Goal: Task Accomplishment & Management: Use online tool/utility

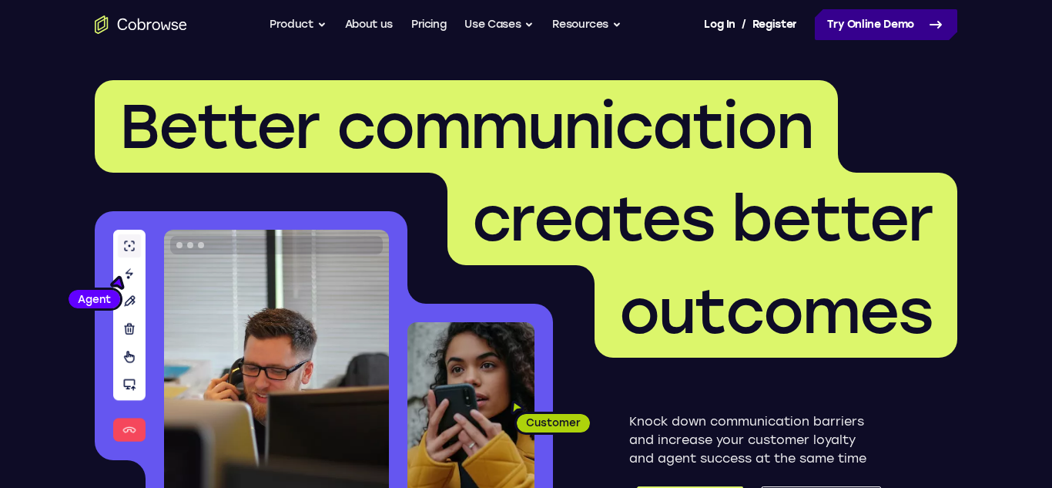
click at [835, 20] on link "Try Online Demo" at bounding box center [886, 24] width 143 height 31
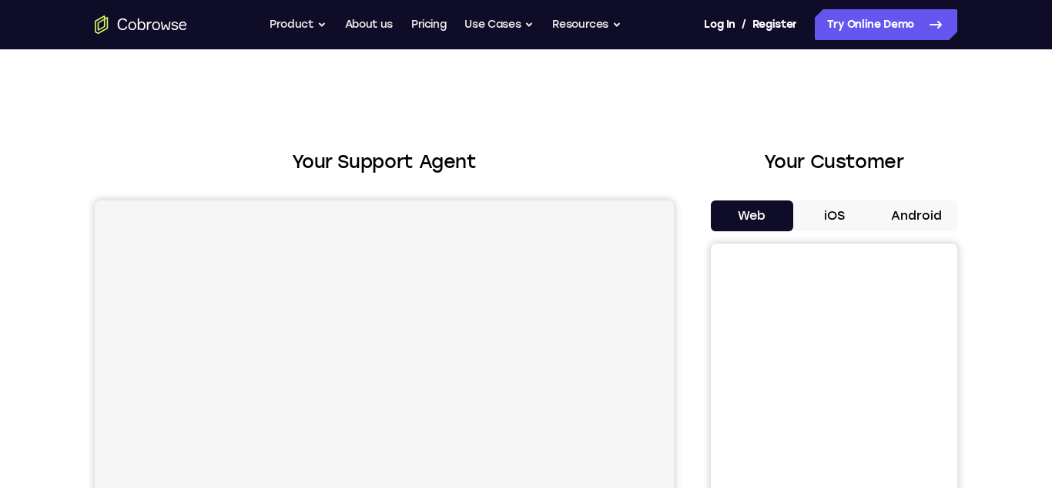
click at [824, 227] on button "iOS" at bounding box center [834, 215] width 82 height 31
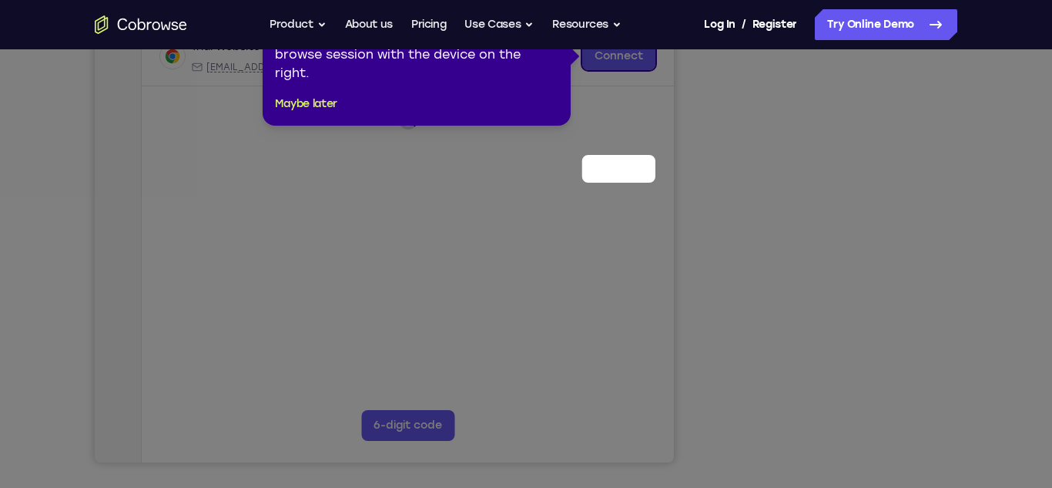
scroll to position [126, 0]
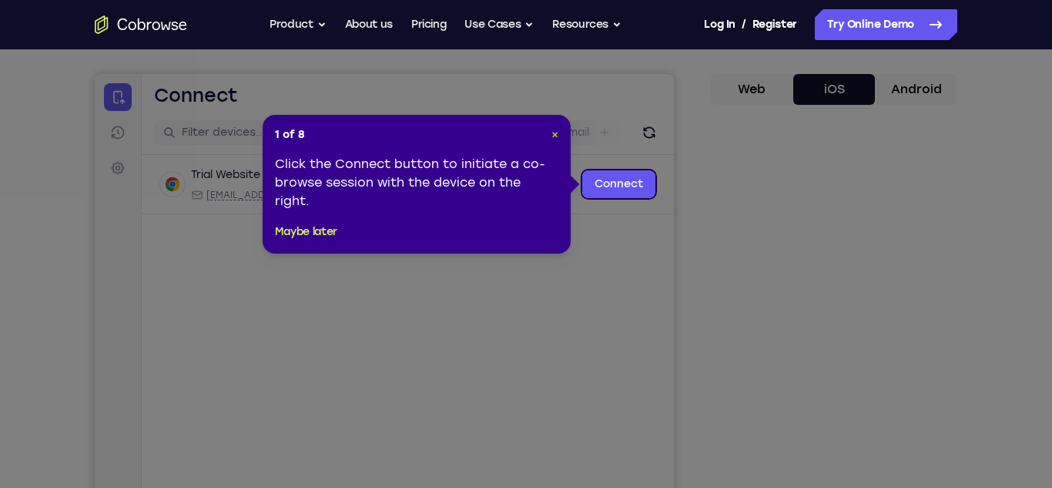
click at [558, 133] on span "×" at bounding box center [555, 134] width 7 height 13
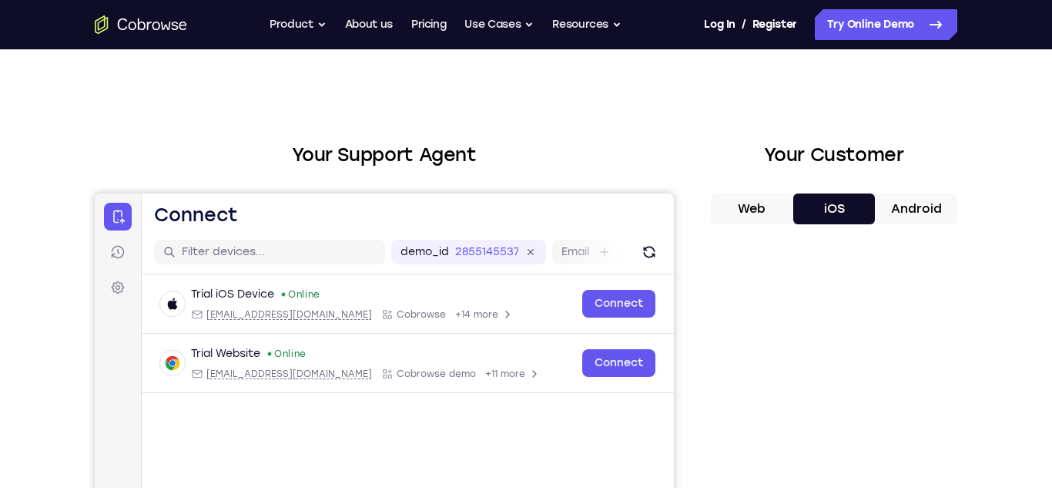
scroll to position [8, 0]
click at [908, 205] on button "Android" at bounding box center [916, 208] width 82 height 31
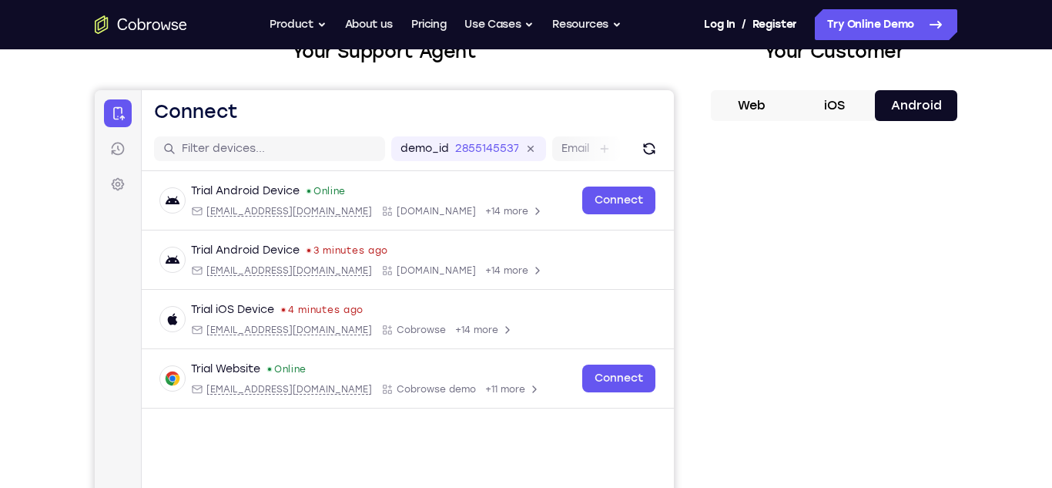
scroll to position [116, 0]
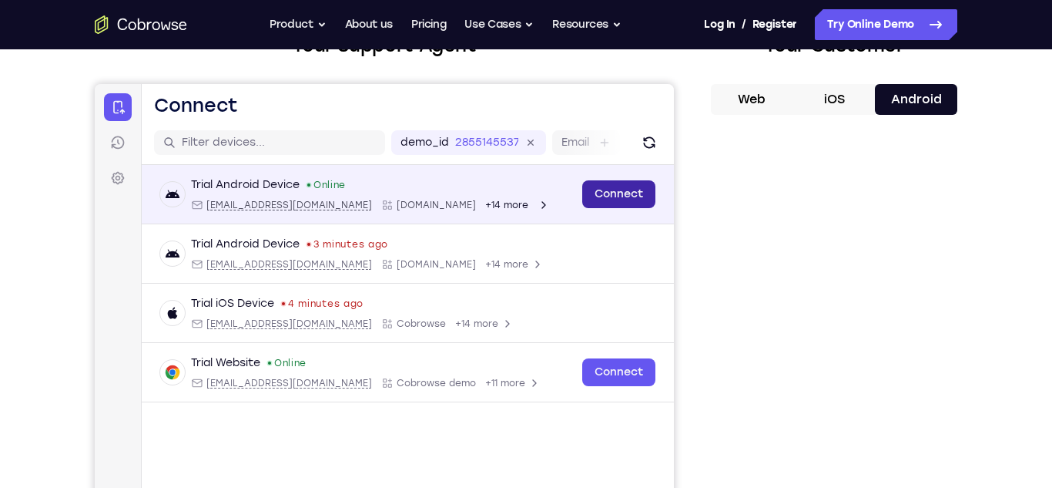
click at [633, 191] on link "Connect" at bounding box center [618, 194] width 73 height 28
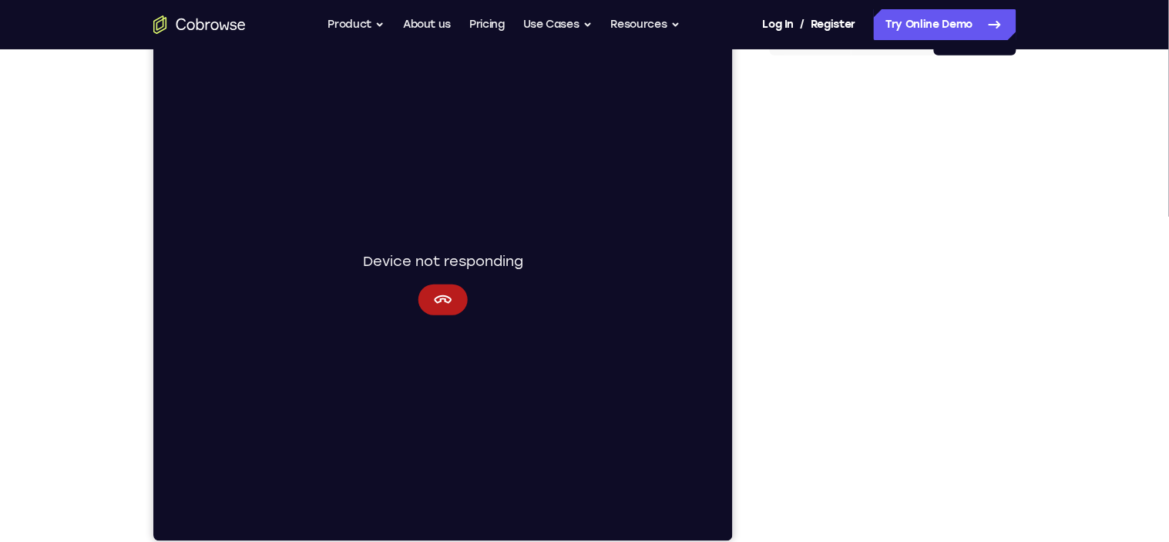
scroll to position [149, 0]
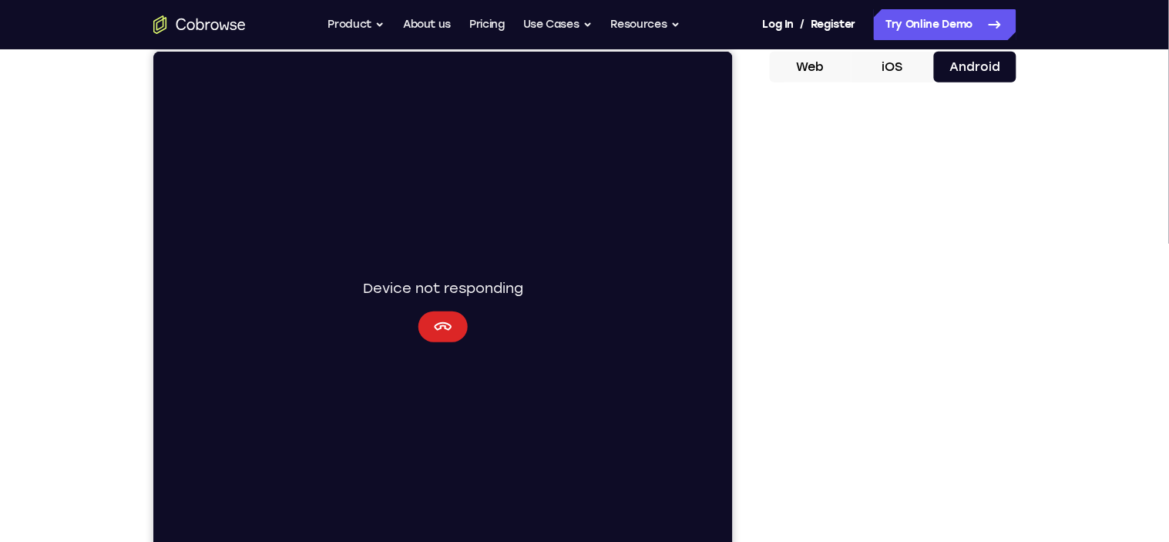
click at [438, 323] on icon "Cancel" at bounding box center [443, 325] width 18 height 8
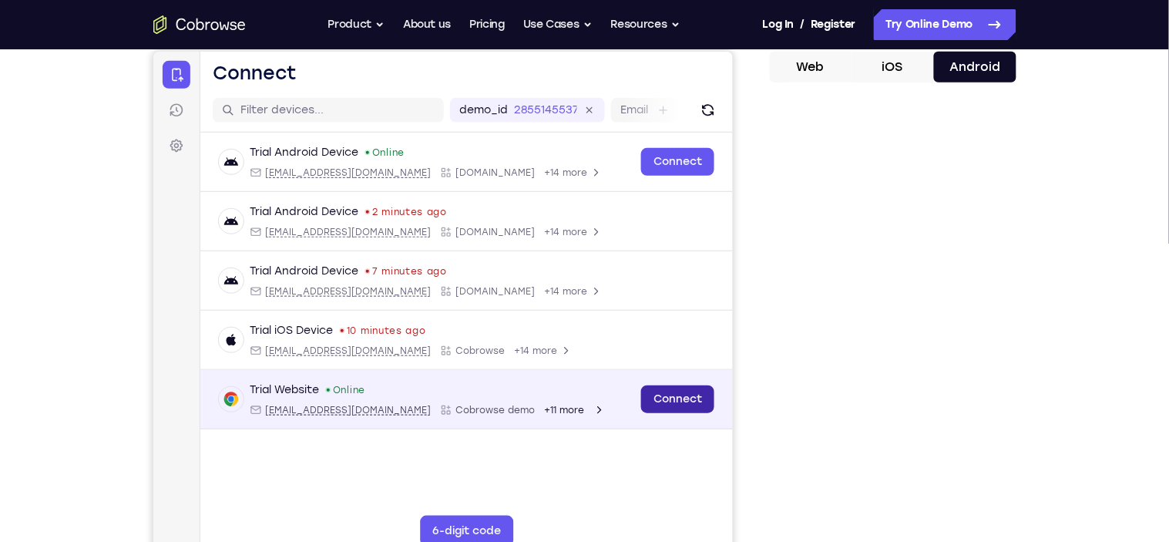
click at [695, 392] on link "Connect" at bounding box center [676, 398] width 73 height 28
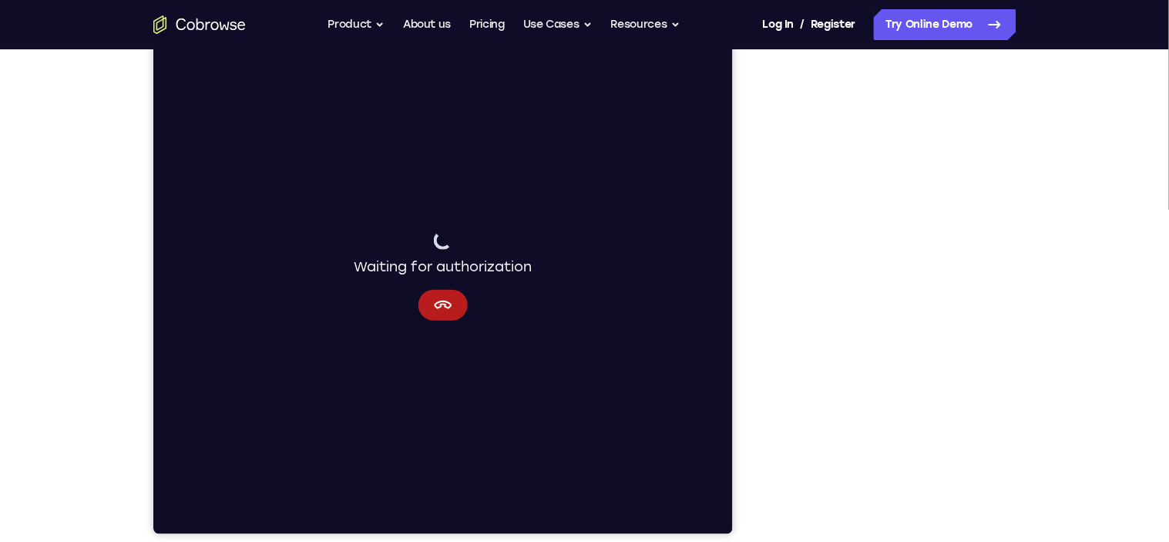
scroll to position [186, 0]
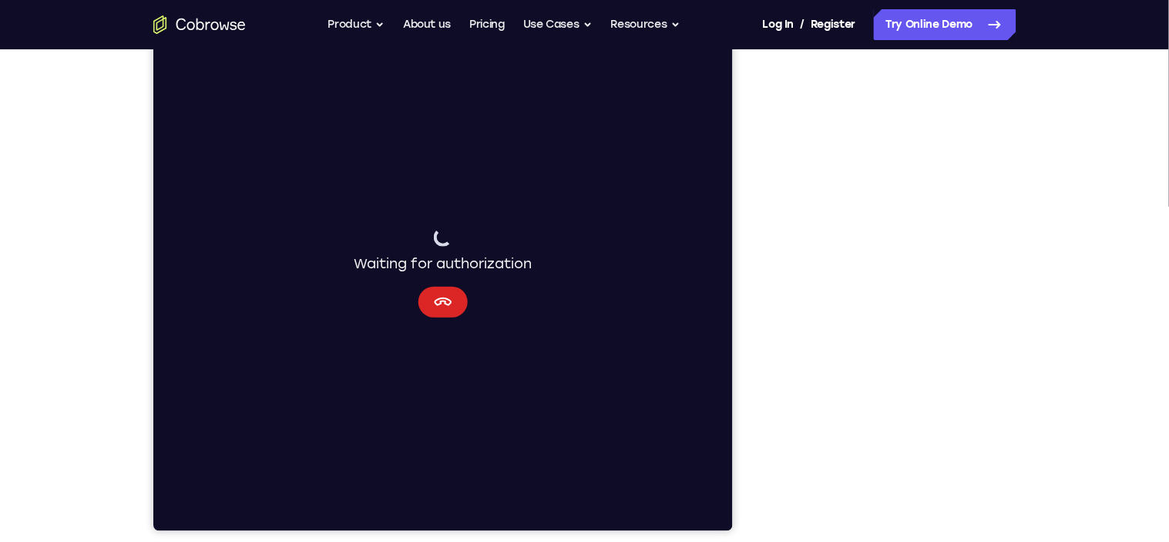
click at [445, 289] on button "Cancel" at bounding box center [442, 301] width 49 height 31
